Goal: Find specific page/section: Find specific page/section

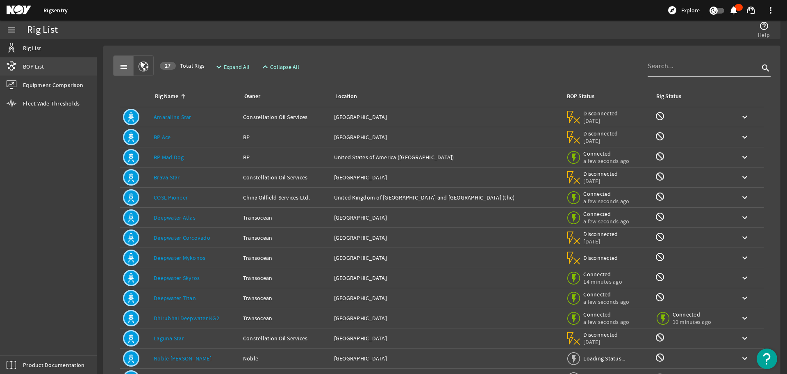
click at [51, 68] on link "BOP List" at bounding box center [48, 66] width 97 height 18
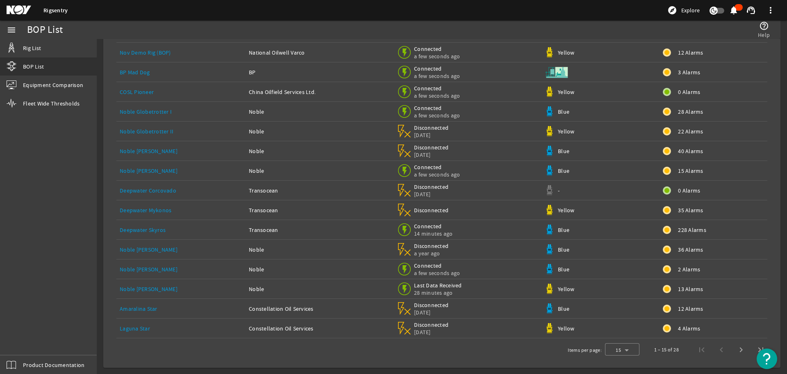
scroll to position [62, 0]
click at [734, 347] on span "Next page" at bounding box center [742, 349] width 20 height 20
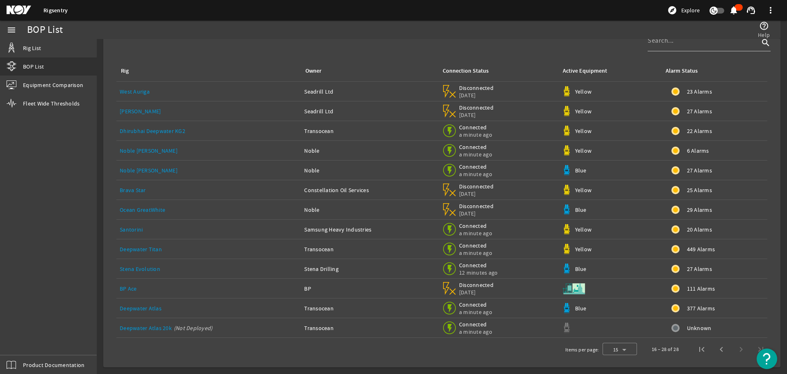
scroll to position [0, 0]
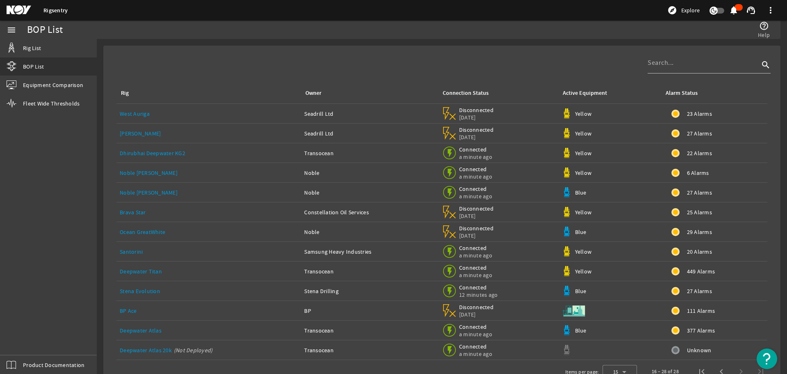
click at [132, 189] on link "Noble [PERSON_NAME]" at bounding box center [149, 192] width 58 height 7
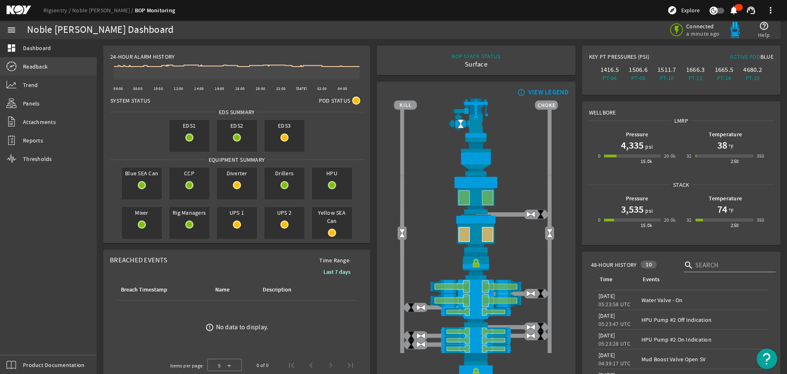
click at [24, 66] on span "Readback" at bounding box center [35, 66] width 25 height 8
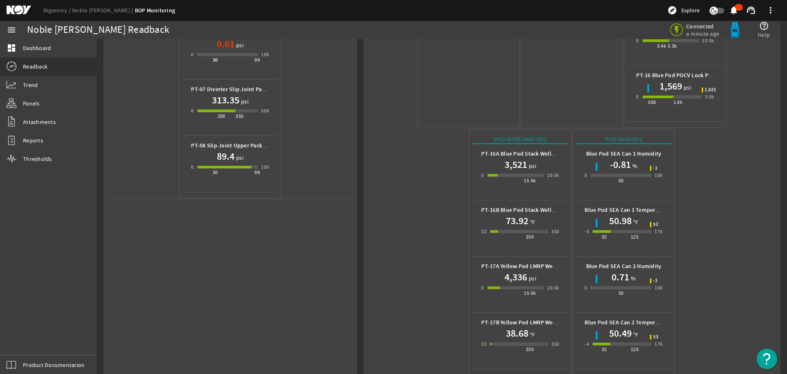
scroll to position [365, 0]
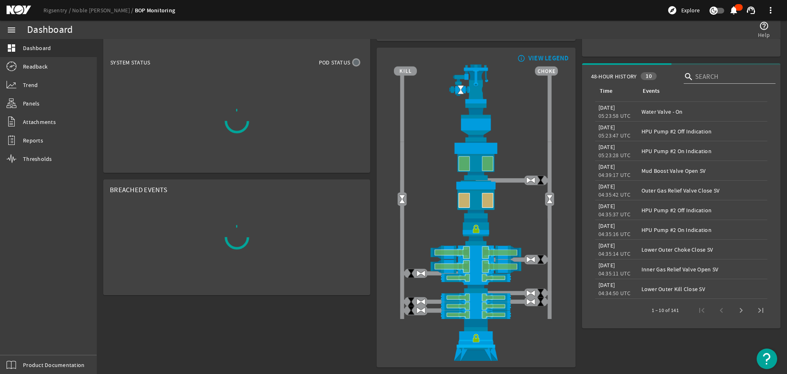
scroll to position [38, 0]
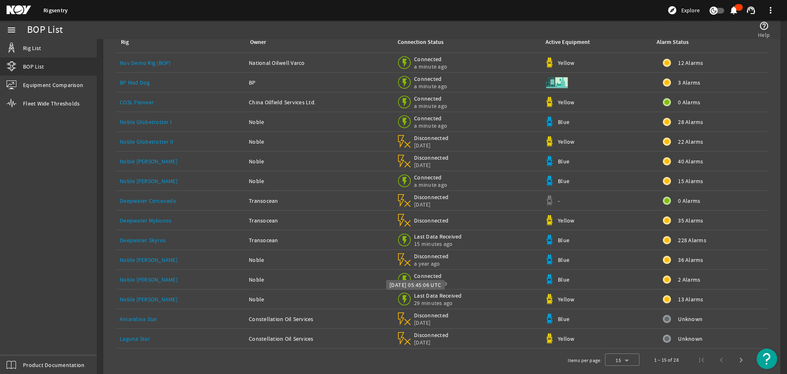
scroll to position [62, 0]
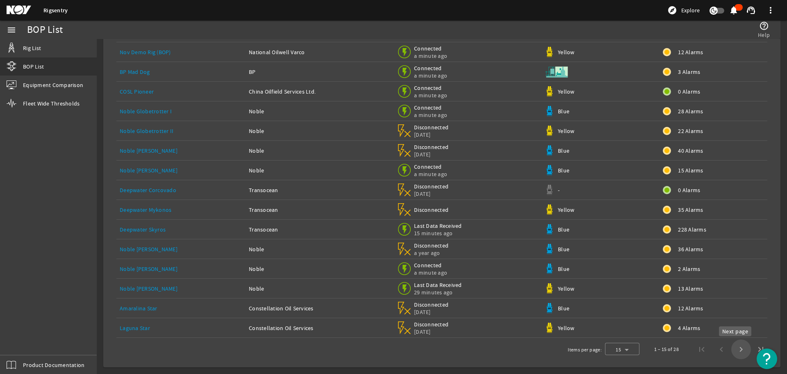
click at [736, 350] on span "Next page" at bounding box center [742, 349] width 20 height 20
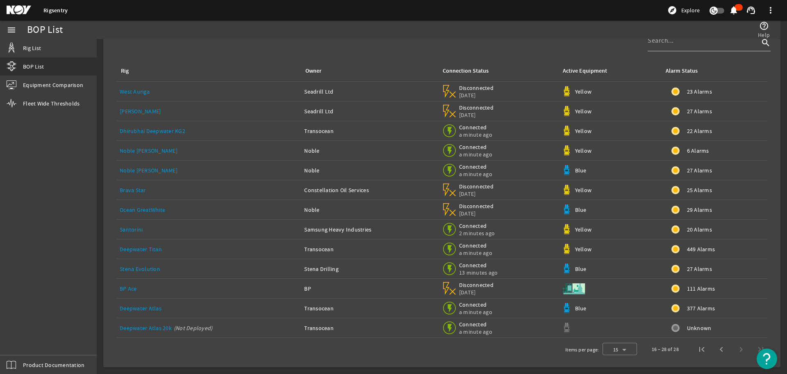
click at [150, 269] on link "Stena Evolution" at bounding box center [140, 268] width 41 height 7
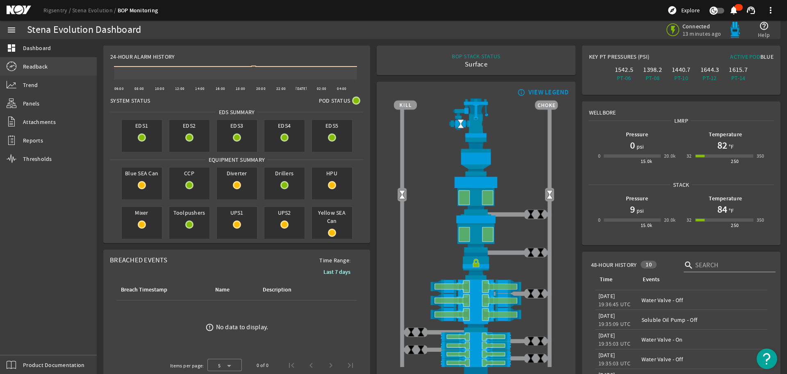
click at [39, 67] on span "Readback" at bounding box center [35, 66] width 25 height 8
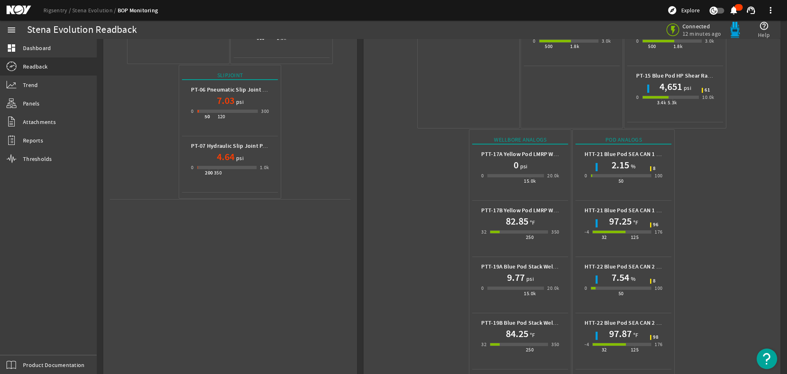
scroll to position [309, 0]
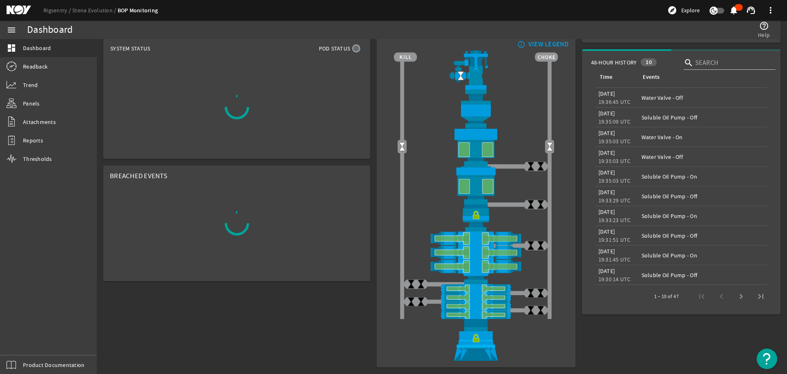
scroll to position [52, 0]
